Goal: Information Seeking & Learning: Compare options

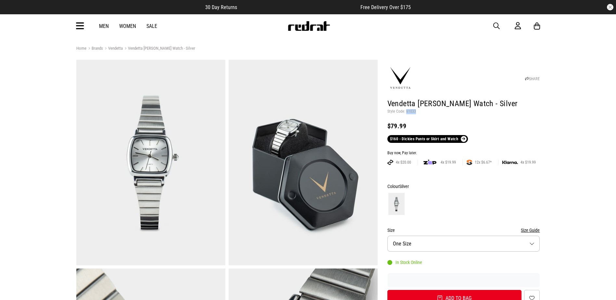
drag, startPoint x: 500, startPoint y: 28, endPoint x: 484, endPoint y: 5, distance: 27.9
click at [499, 28] on button "button" at bounding box center [500, 26] width 13 height 8
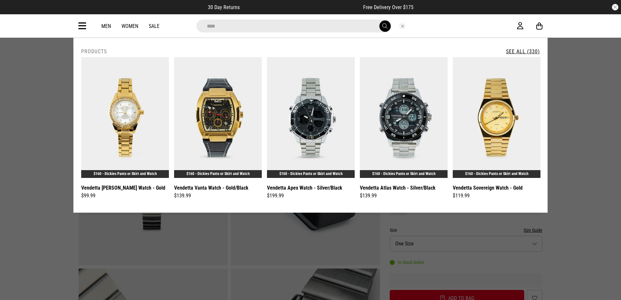
type input "**********"
click at [517, 52] on link "See All (32)" at bounding box center [524, 51] width 31 height 6
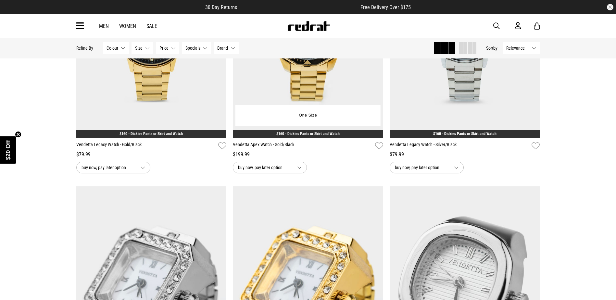
scroll to position [650, 0]
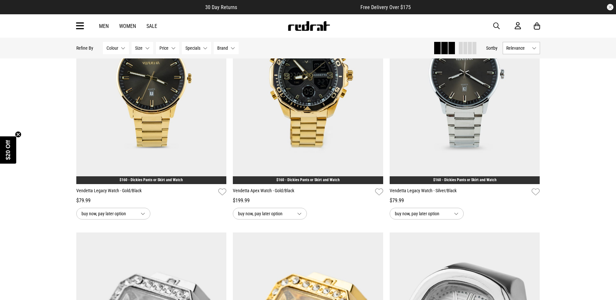
click at [481, 25] on div "Men Women Sale Sign in New Back Footwear Back Mens Back Womens Back Youth & Kid…" at bounding box center [308, 25] width 474 height 23
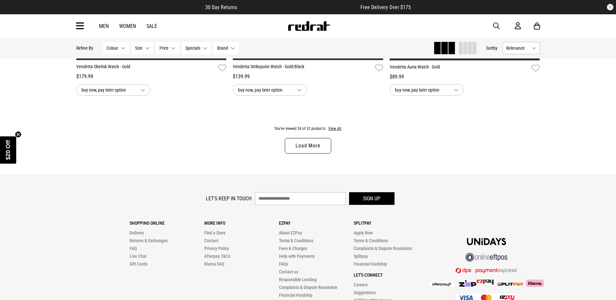
scroll to position [2126, 0]
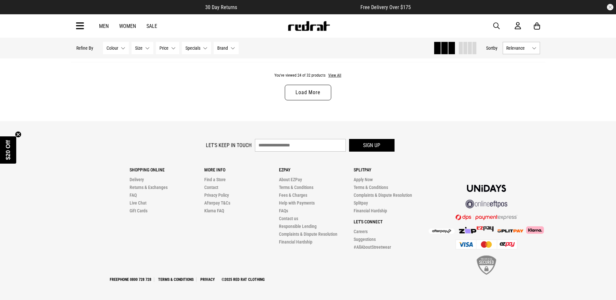
click at [545, 101] on div "You've viewed 24 of 32 products View All Load More" at bounding box center [308, 91] width 474 height 59
drag, startPoint x: 471, startPoint y: 106, endPoint x: 469, endPoint y: 102, distance: 4.7
click at [471, 106] on div "You've viewed 24 of 32 products View All Load More" at bounding box center [308, 91] width 474 height 59
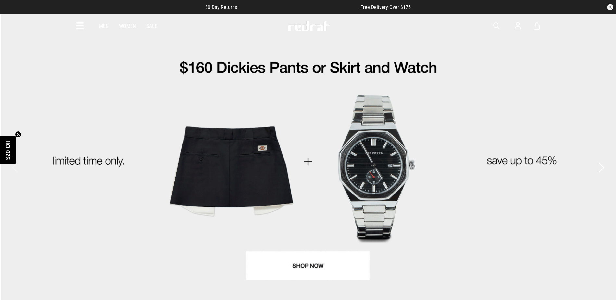
drag, startPoint x: 497, startPoint y: 26, endPoint x: 366, endPoint y: 36, distance: 131.0
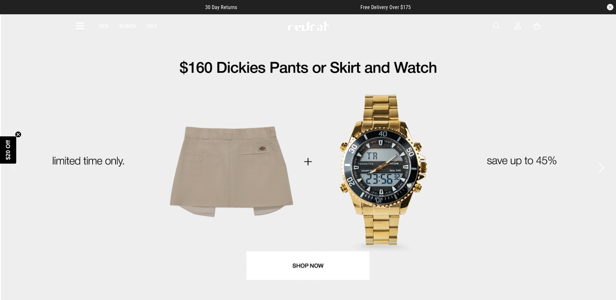
click at [496, 26] on span "button" at bounding box center [497, 26] width 6 height 8
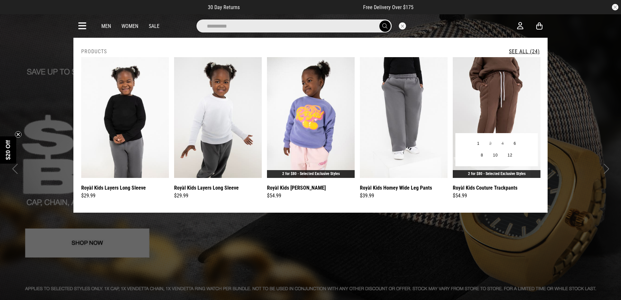
type input "**********"
click at [512, 98] on img at bounding box center [497, 117] width 88 height 121
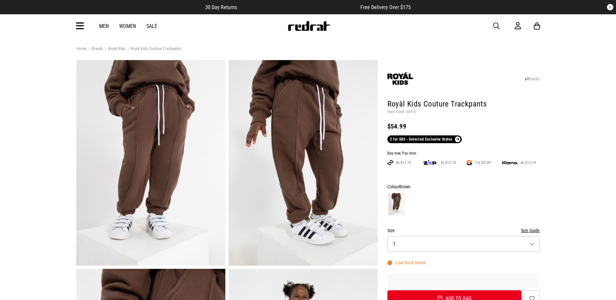
click at [495, 26] on span "button" at bounding box center [497, 26] width 6 height 8
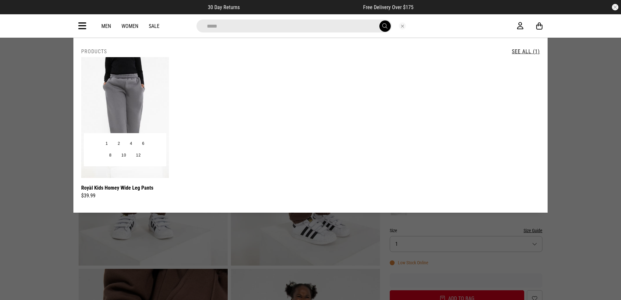
type input "*****"
click at [142, 92] on img at bounding box center [125, 117] width 88 height 121
